Goal: Navigation & Orientation: Understand site structure

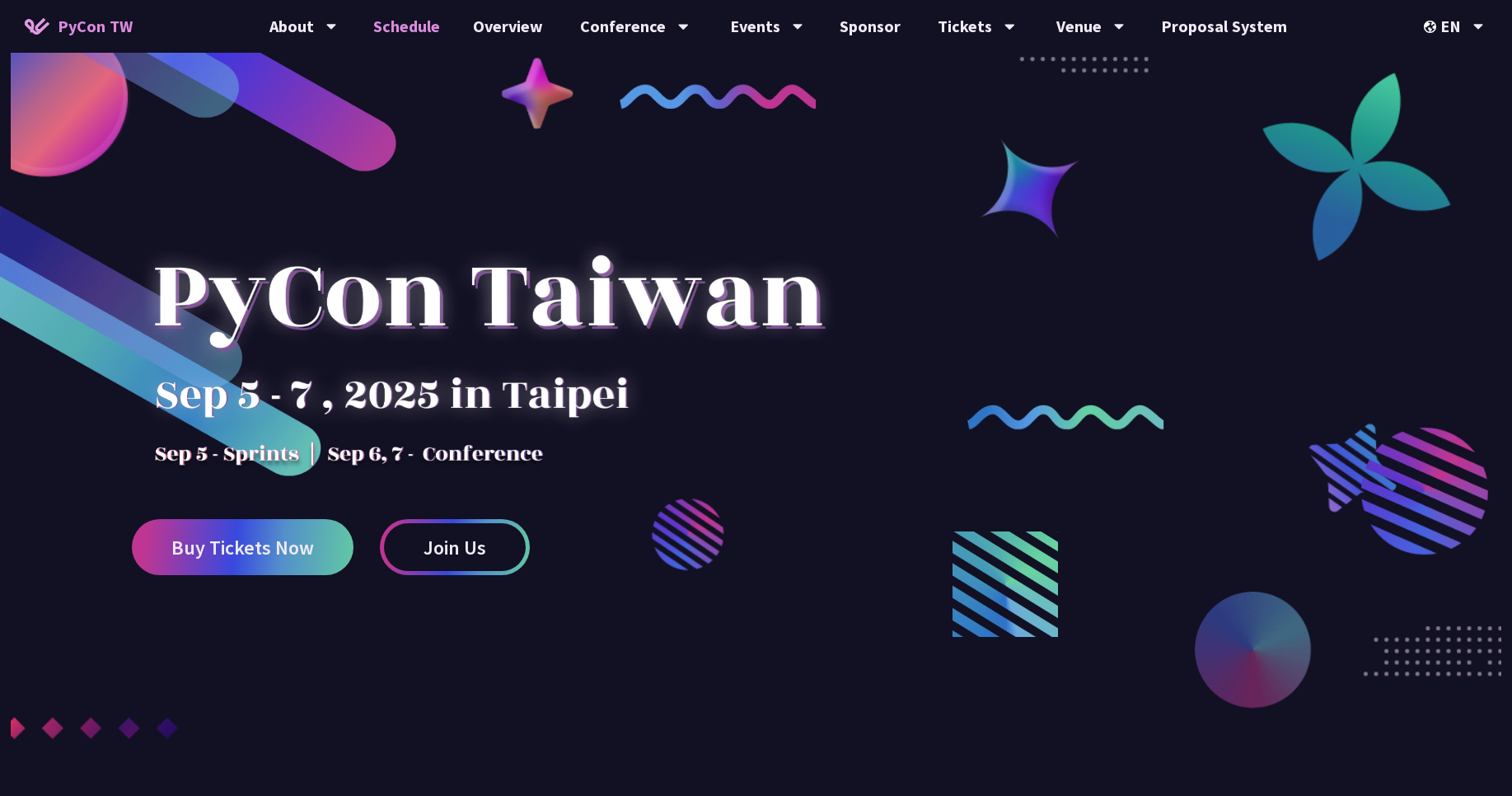
click at [406, 40] on link "Schedule" at bounding box center [406, 27] width 99 height 53
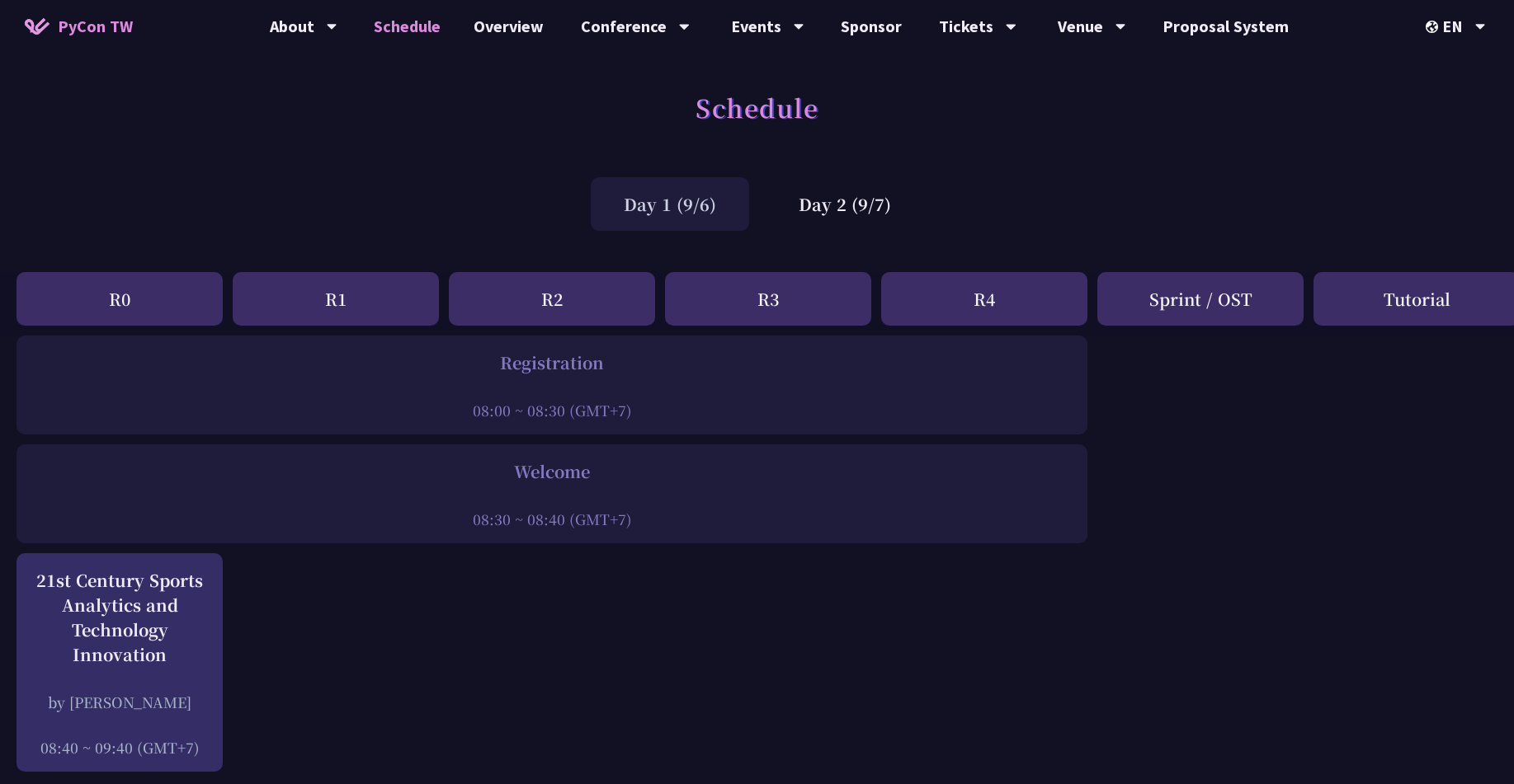
click at [352, 298] on div "R1" at bounding box center [336, 298] width 207 height 54
click at [577, 287] on div "R2" at bounding box center [552, 298] width 207 height 54
click at [854, 214] on div "Day 2 (9/7)" at bounding box center [844, 204] width 158 height 54
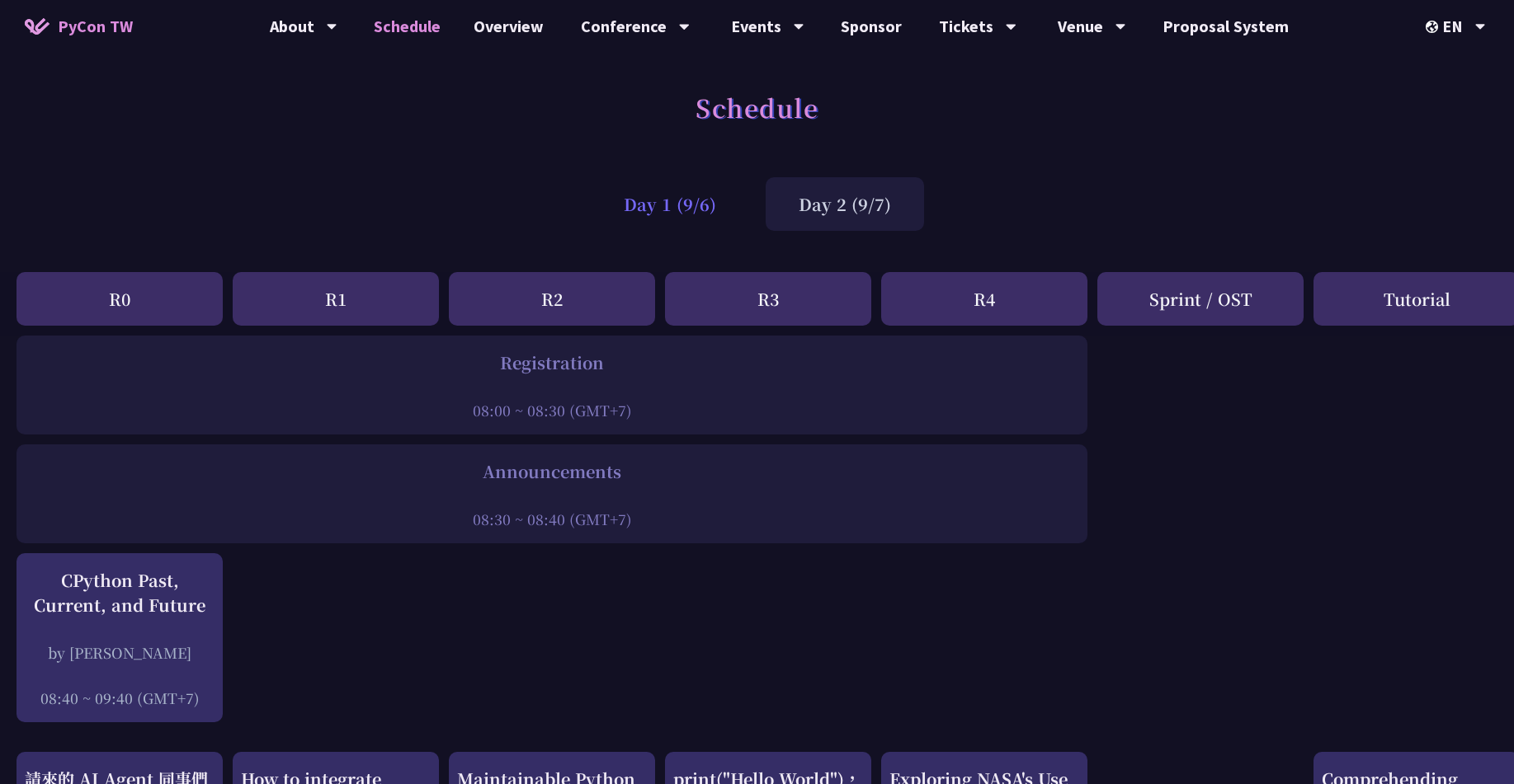
click at [661, 221] on div "Day 1 (9/6)" at bounding box center [669, 204] width 158 height 54
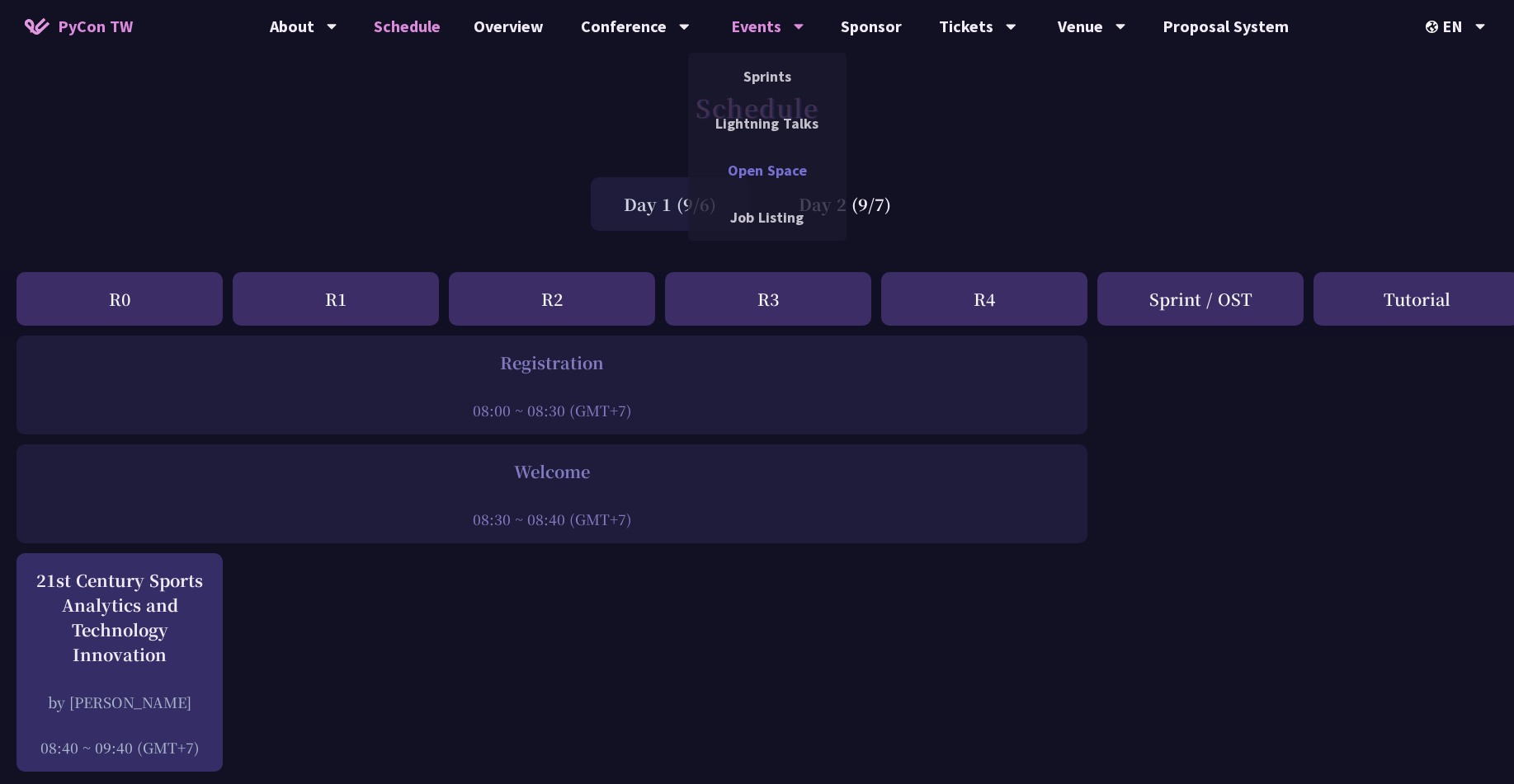
click at [749, 174] on link "Open Space" at bounding box center [766, 169] width 158 height 39
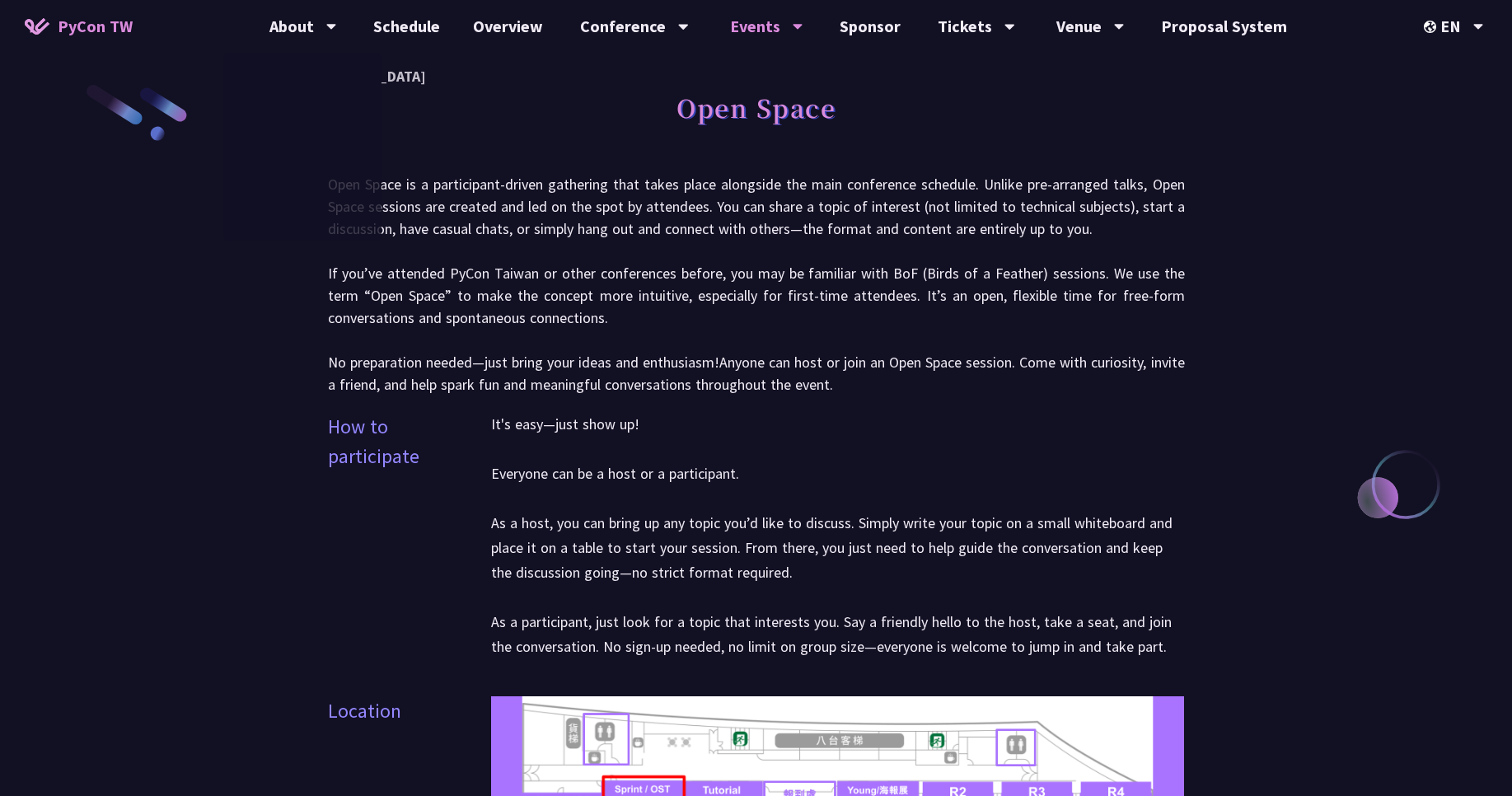
click at [108, 29] on span "PyCon TW" at bounding box center [95, 27] width 75 height 25
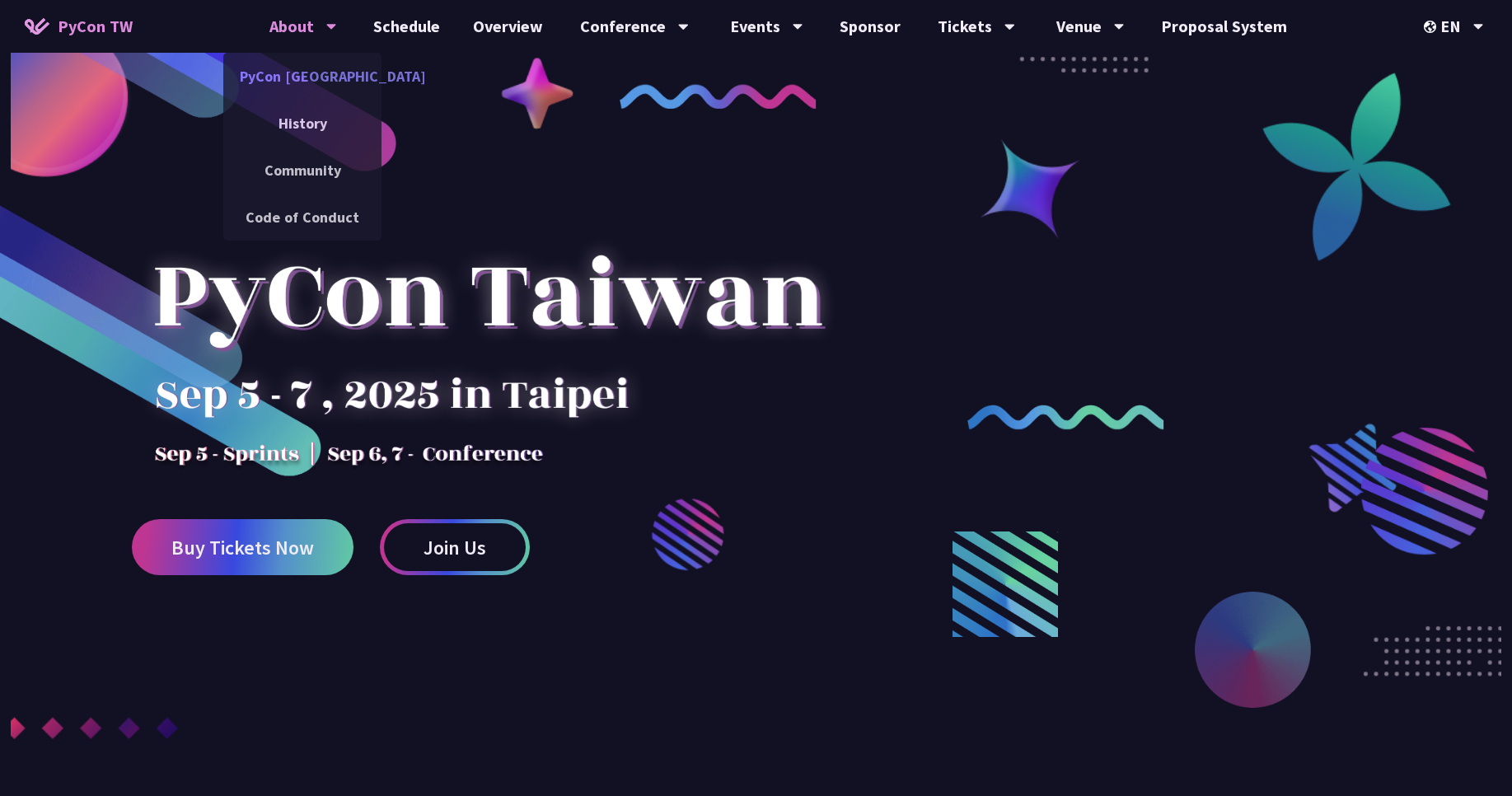
click at [328, 86] on link "PyCon [GEOGRAPHIC_DATA]" at bounding box center [302, 76] width 158 height 39
